Goal: Transaction & Acquisition: Purchase product/service

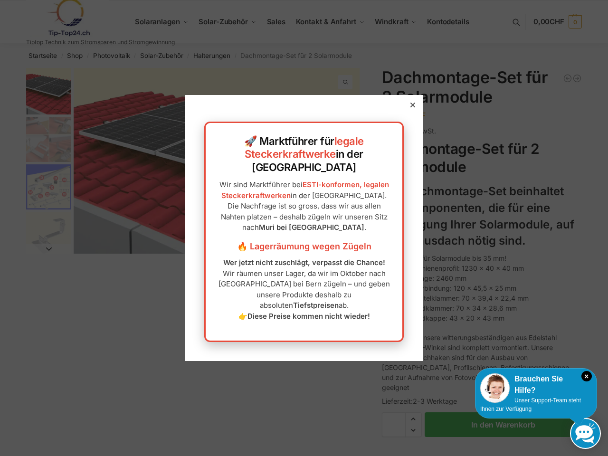
click at [586, 376] on icon "×" at bounding box center [586, 376] width 10 height 10
click at [497, 388] on div at bounding box center [304, 228] width 608 height 456
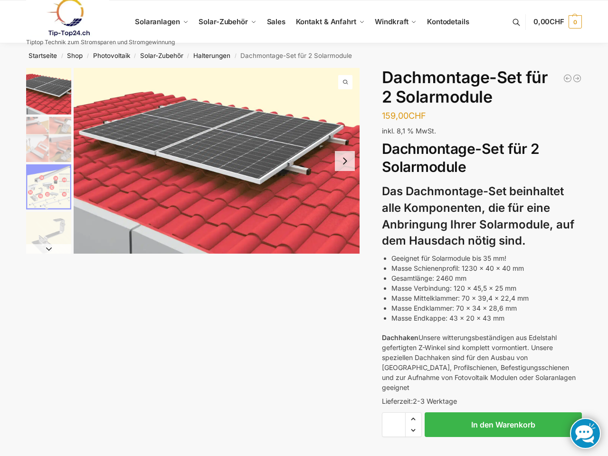
click at [535, 385] on div at bounding box center [304, 228] width 608 height 456
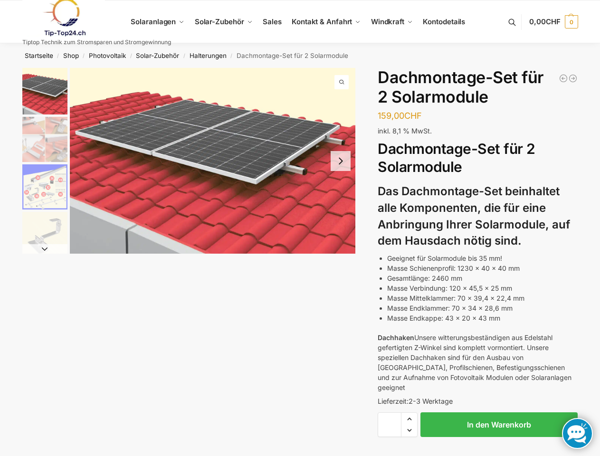
click at [530, 404] on div at bounding box center [300, 228] width 600 height 456
click at [585, 433] on link at bounding box center [577, 433] width 31 height 31
click at [409, 122] on p "159,00 CHF" at bounding box center [399, 115] width 44 height 13
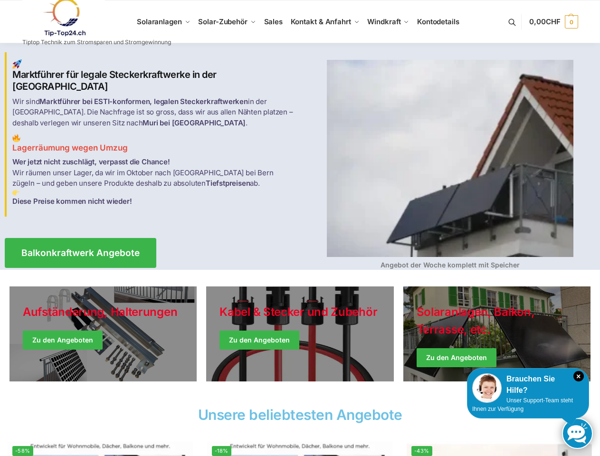
click at [300, 228] on div "Angebot der Woche komplett mit Speicher" at bounding box center [450, 156] width 300 height 226
click at [578, 376] on icon "×" at bounding box center [578, 376] width 10 height 10
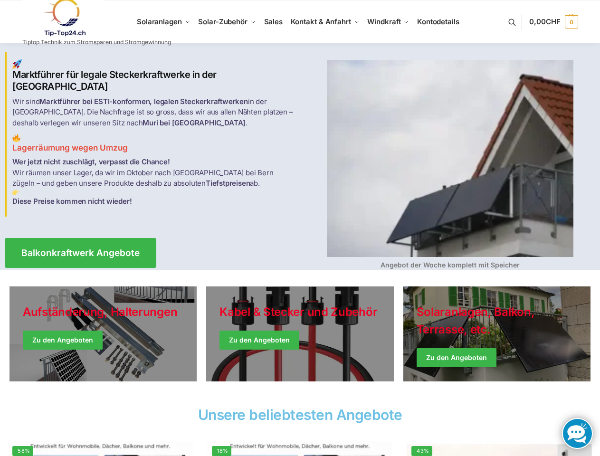
click at [489, 388] on section "Aufständerung, Halterungen Zu den Angeboten [PERSON_NAME] & Stecker und Zubehör…" at bounding box center [300, 336] width 600 height 133
click at [527, 385] on div "Solaranlagen, Balkon, Terrasse, etc. Zu den Angeboten" at bounding box center [496, 333] width 197 height 104
click at [522, 404] on div "Unsere beliebtesten Angebote" at bounding box center [300, 415] width 600 height 24
click at [577, 433] on link at bounding box center [577, 433] width 31 height 31
click at [552, 22] on span "CHF" at bounding box center [552, 21] width 15 height 9
